Goal: Find specific page/section

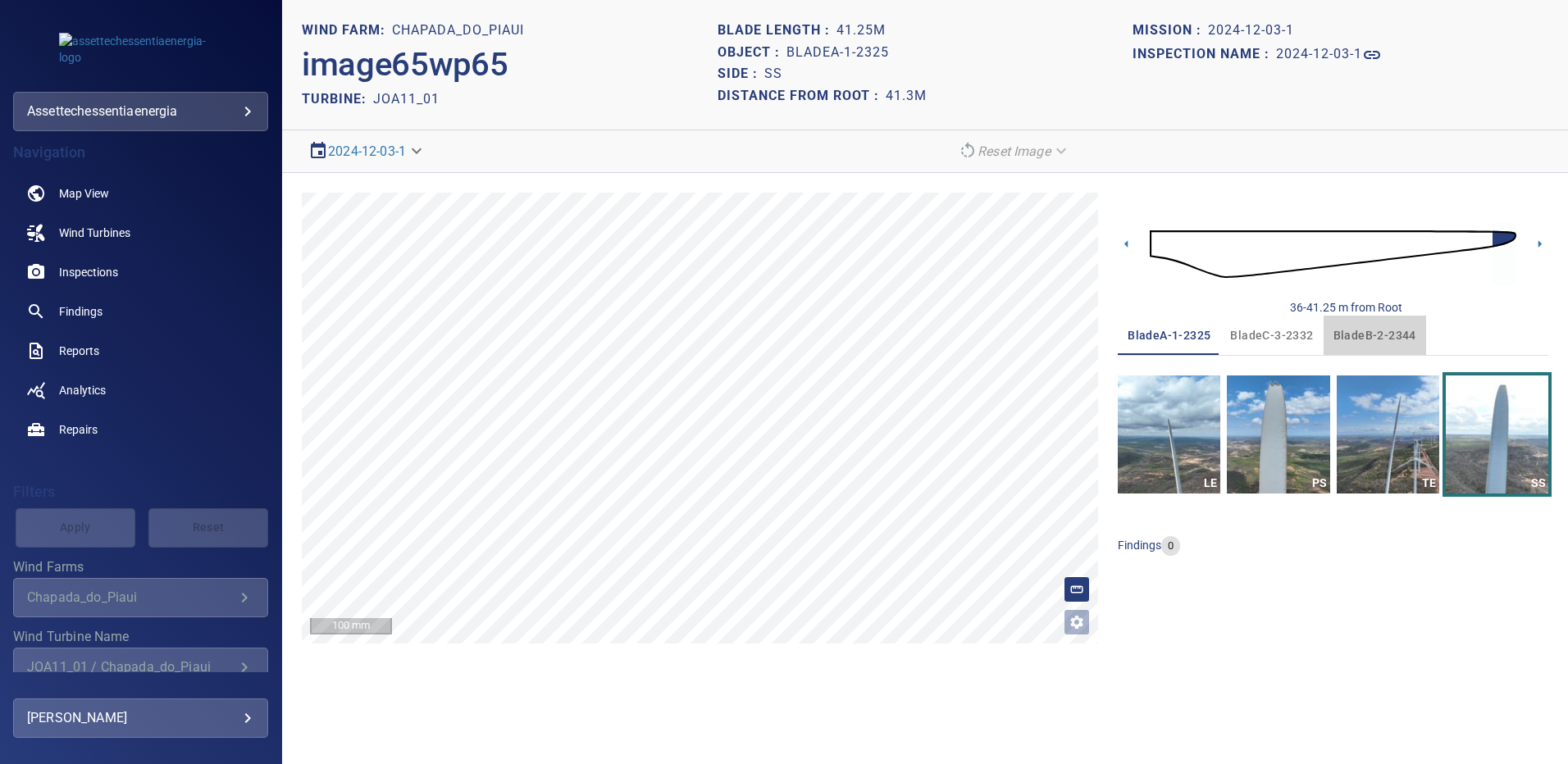
drag, startPoint x: 1373, startPoint y: 335, endPoint x: 1382, endPoint y: 358, distance: 24.7
click at [1373, 335] on span "bladeB-2-2344" at bounding box center [1375, 336] width 83 height 20
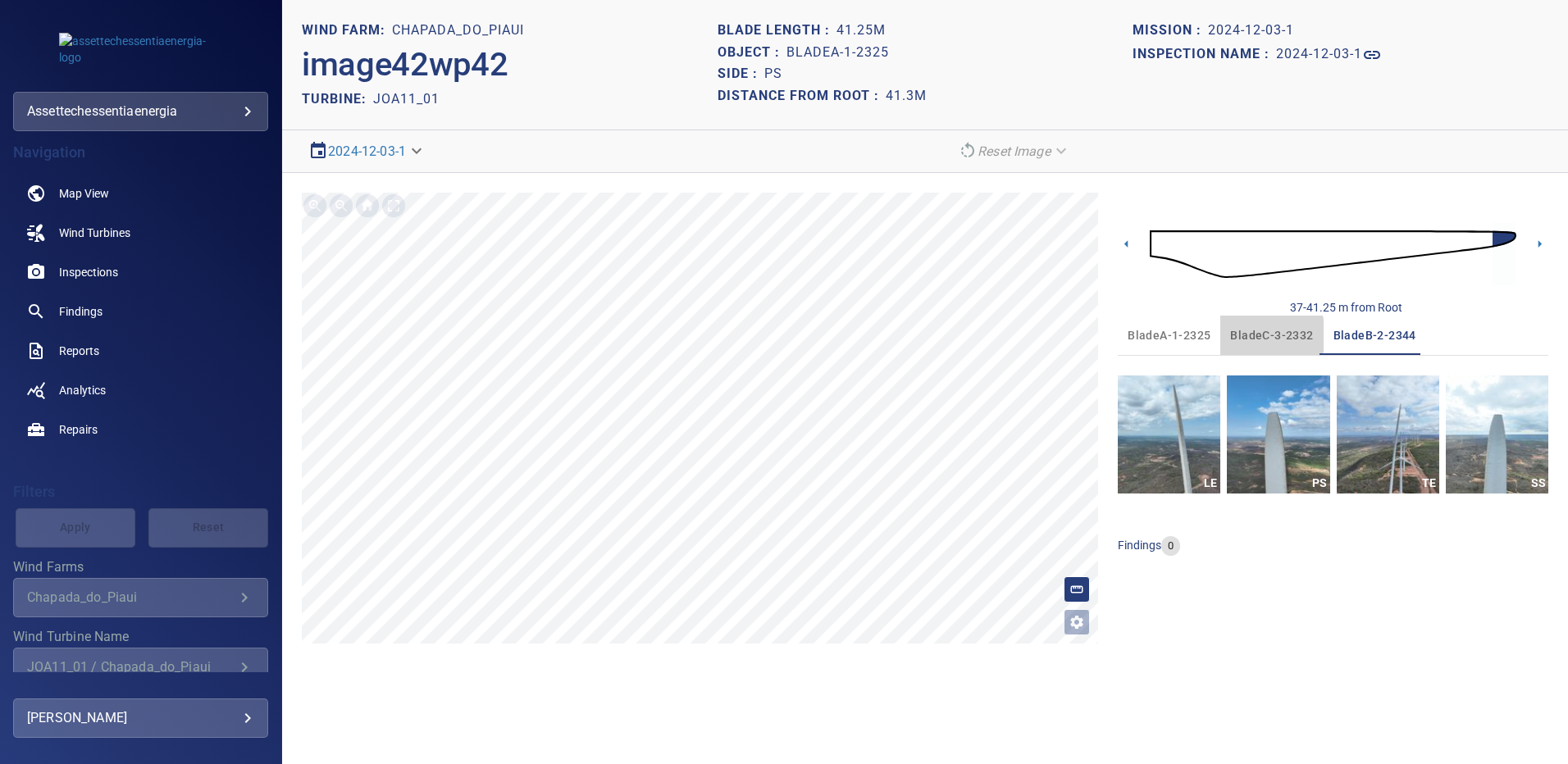
click at [1243, 336] on span "bladeC-3-2332" at bounding box center [1271, 336] width 83 height 20
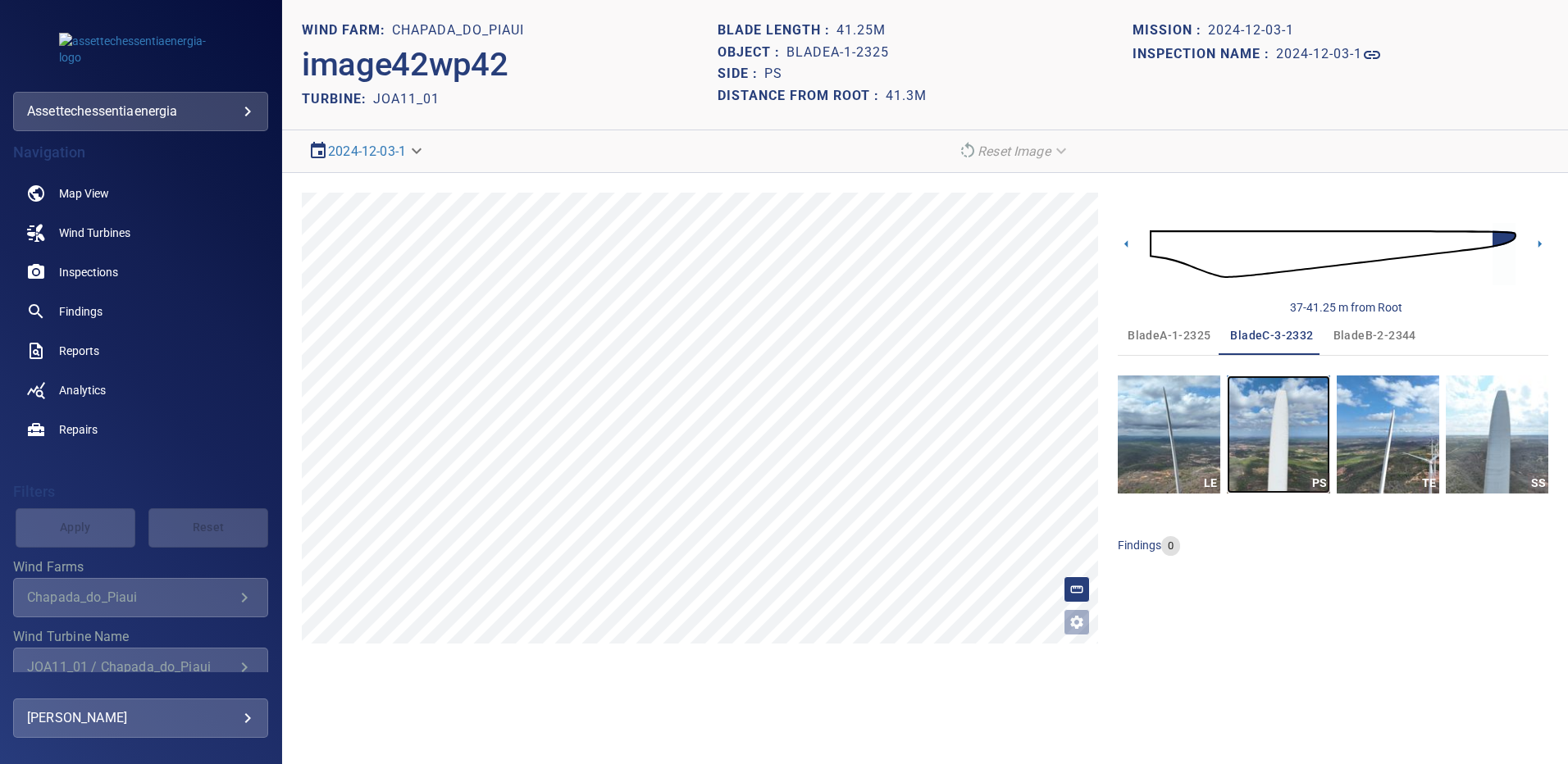
click at [1274, 416] on img "button" at bounding box center [1278, 434] width 102 height 118
